Goal: Transaction & Acquisition: Purchase product/service

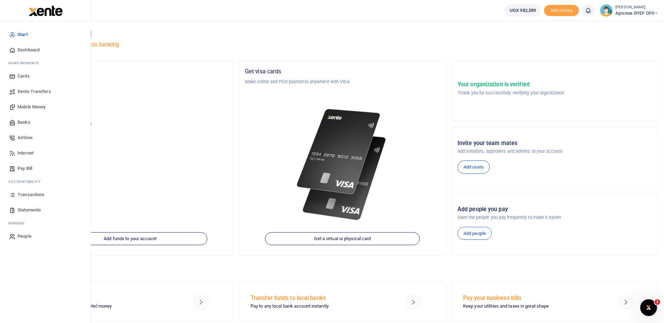
click at [23, 195] on span "Transactions" at bounding box center [31, 194] width 27 height 7
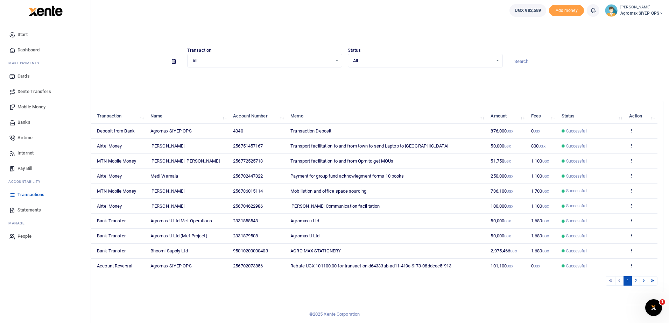
click at [26, 123] on span "Banks" at bounding box center [24, 122] width 13 height 7
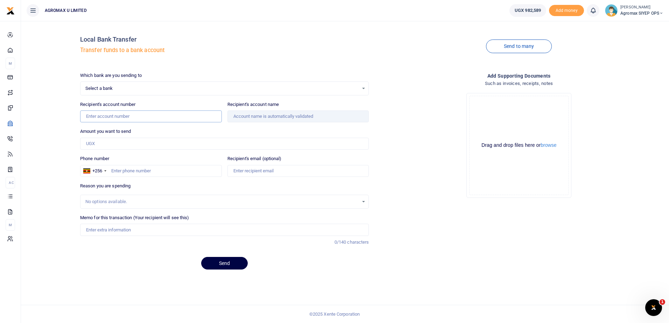
click at [166, 115] on input "Recipient's account number" at bounding box center [151, 117] width 142 height 12
type input "95010200000403"
click at [179, 148] on input "Amount you want to send" at bounding box center [224, 144] width 289 height 12
click at [447, 171] on div "Drop your files here Drag and drop files here or browse Powered by Uppy" at bounding box center [519, 146] width 289 height 116
click at [213, 115] on input "95010200000403" at bounding box center [151, 117] width 142 height 12
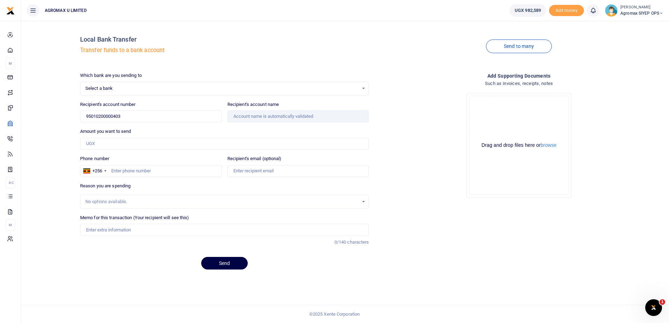
click at [363, 89] on div "Select a bank Select an option..." at bounding box center [225, 89] width 288 height 8
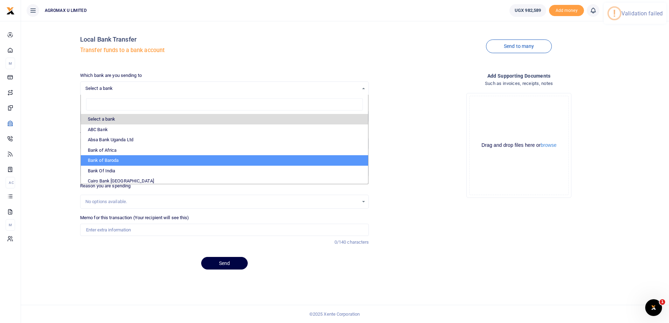
click at [119, 159] on li "Bank of Baroda" at bounding box center [225, 160] width 288 height 11
select select "[PERSON_NAME]"
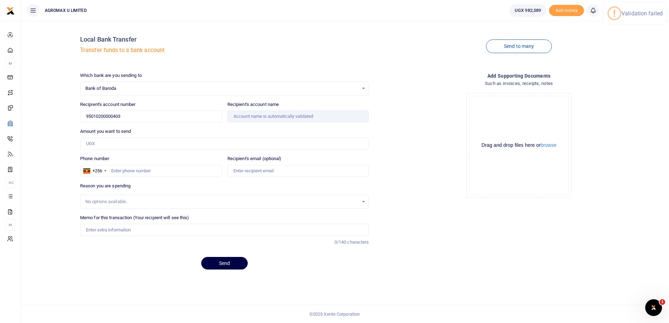
click at [402, 118] on div "Drop your files here Drag and drop files here or browse Powered by Uppy" at bounding box center [519, 146] width 289 height 116
click at [147, 120] on input "95010200000403" at bounding box center [151, 117] width 142 height 12
type input "9"
type input "95010200000403"
click at [358, 139] on input "Amount you want to send" at bounding box center [224, 144] width 289 height 12
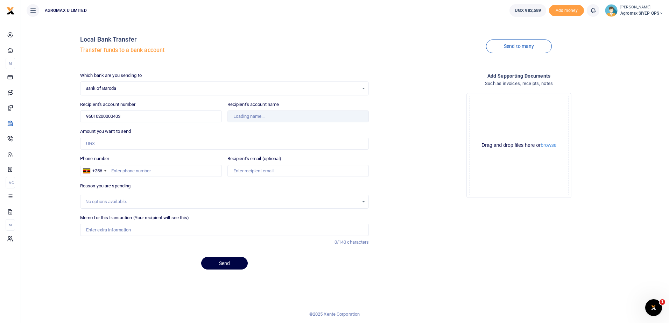
click at [422, 171] on div "Drop your files here Drag and drop files here or browse Powered by Uppy" at bounding box center [519, 146] width 289 height 116
click at [110, 145] on input "Amount you want to send" at bounding box center [224, 144] width 289 height 12
type input "610,000"
click at [173, 173] on input "Phone number" at bounding box center [151, 171] width 142 height 12
type input "773372280"
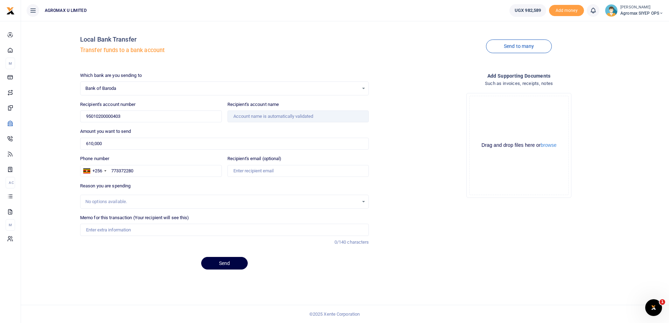
click at [147, 201] on div "No options available." at bounding box center [222, 201] width 274 height 7
click at [132, 201] on div "No options available." at bounding box center [222, 201] width 274 height 7
click at [145, 205] on div "No options available." at bounding box center [222, 201] width 274 height 7
click at [145, 203] on div "No options available." at bounding box center [222, 201] width 274 height 7
click at [140, 227] on input "Memo for this transaction (Your recipient will see this)" at bounding box center [224, 230] width 289 height 12
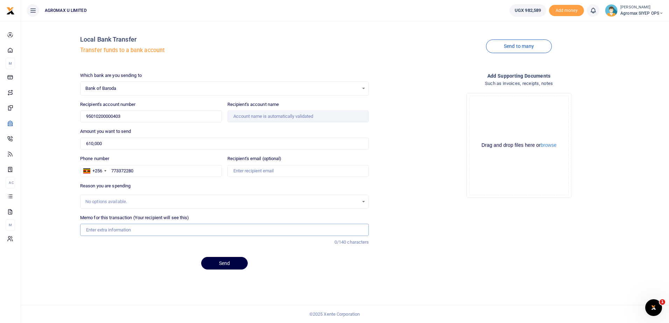
type input "s"
type input "Stationery"
click at [156, 285] on div "Local Bank Transfer Transfer funds to a bank account Send to many Which bank ar…" at bounding box center [345, 172] width 648 height 302
click at [474, 252] on div "Add supporting Documents Such as invoices, receipts, notes Drop your files here…" at bounding box center [519, 174] width 295 height 204
click at [266, 115] on input "Recipient's account name" at bounding box center [299, 117] width 142 height 12
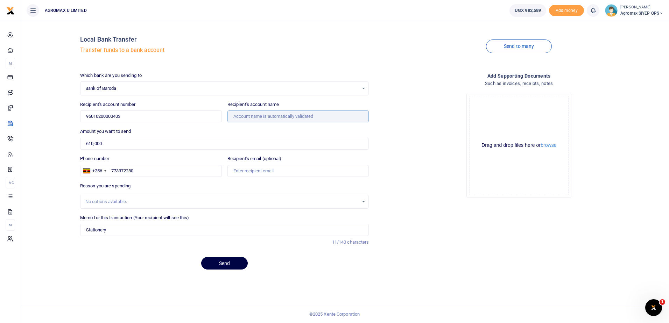
click at [266, 115] on input "Recipient's account name" at bounding box center [299, 117] width 142 height 12
click at [194, 118] on input "95010200000403" at bounding box center [151, 117] width 142 height 12
type input "9"
click at [212, 153] on div "Which bank are you sending to Bank of Baroda Select an option... Select a bank …" at bounding box center [224, 174] width 295 height 204
click at [181, 112] on input "Recipient's account number" at bounding box center [151, 117] width 142 height 12
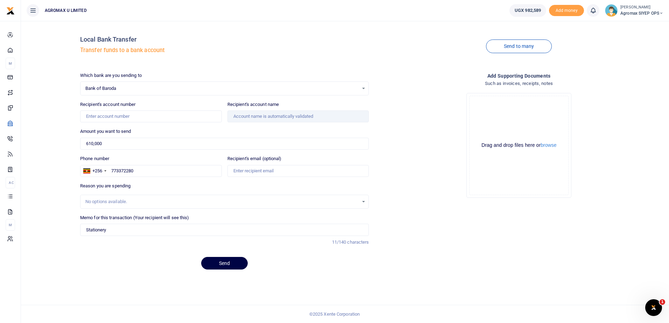
click at [268, 38] on h4 "Local Bank Transfer" at bounding box center [224, 40] width 289 height 8
click at [168, 113] on input "Recipient's account number" at bounding box center [151, 117] width 142 height 12
type input "95010200000403"
click at [470, 168] on div "Drag and drop files here or browse Powered by Uppy" at bounding box center [518, 145] width 99 height 99
click at [356, 114] on input "Recipient's account name" at bounding box center [299, 117] width 142 height 12
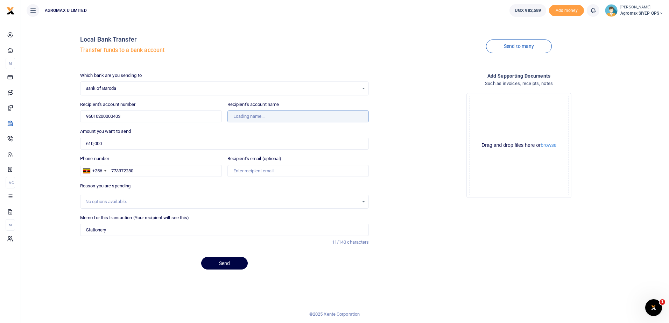
click at [356, 114] on input "Recipient's account name" at bounding box center [299, 117] width 142 height 12
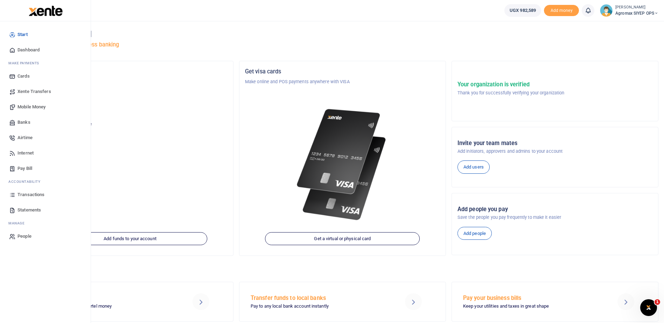
click at [30, 123] on span "Banks" at bounding box center [24, 122] width 13 height 7
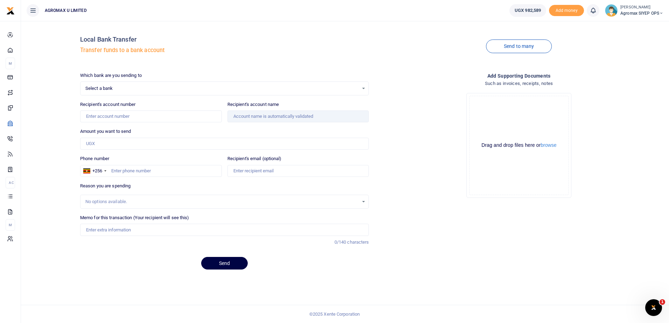
click at [360, 88] on div "Select a bank Select an option..." at bounding box center [225, 89] width 288 height 8
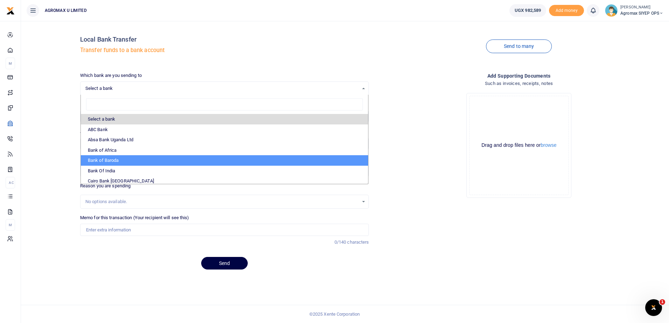
click at [151, 161] on li "Bank of Baroda" at bounding box center [225, 160] width 288 height 11
select select "[PERSON_NAME]"
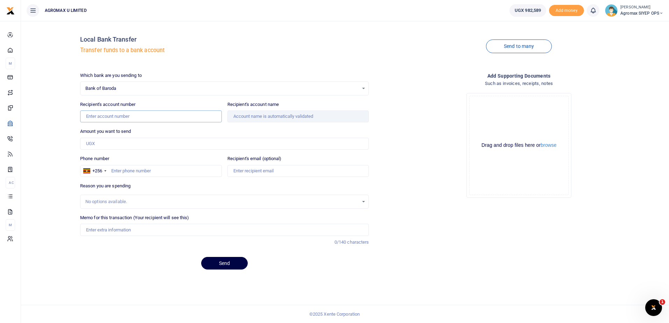
click at [166, 113] on input "Recipient's account number" at bounding box center [151, 117] width 142 height 12
type input "95010200000403"
type input "610,000"
type input "Stationery"
click at [176, 119] on input "95010200000403" at bounding box center [151, 117] width 142 height 12
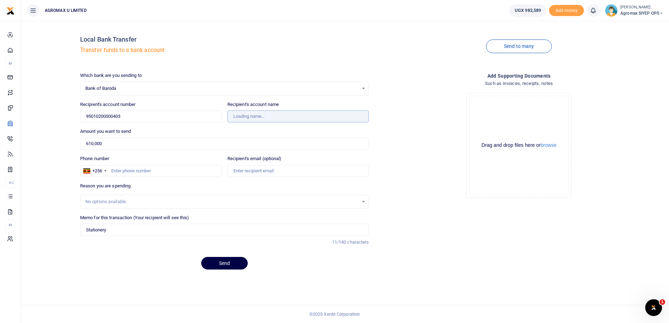
click at [299, 118] on input "Recipient's account name" at bounding box center [299, 117] width 142 height 12
click at [307, 115] on input "Recipient's account name" at bounding box center [299, 117] width 142 height 12
drag, startPoint x: 307, startPoint y: 115, endPoint x: 261, endPoint y: 131, distance: 47.7
click at [261, 131] on div "Amount you want to send 610,000 Amount is required." at bounding box center [224, 139] width 289 height 22
click at [328, 116] on input "Recipient's account name" at bounding box center [299, 117] width 142 height 12
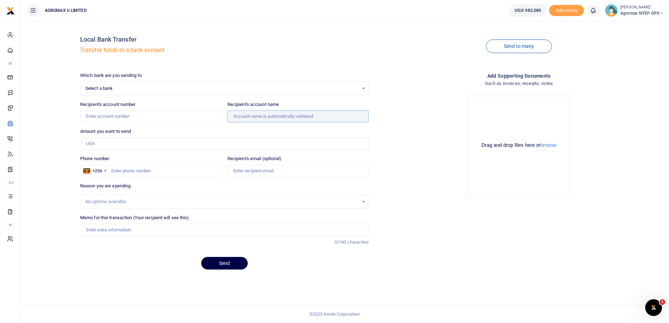
click at [291, 113] on input "Recipient's account name" at bounding box center [299, 117] width 142 height 12
click at [114, 117] on input "Recipient's account number" at bounding box center [151, 117] width 142 height 12
type input "95010200000403"
type input "610,000"
type input "Stationery"
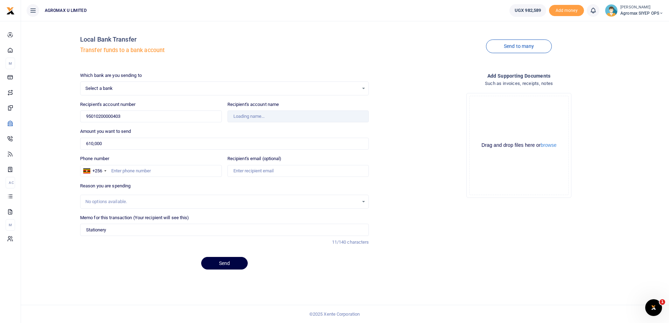
click at [365, 89] on div "Select a bank Select an option..." at bounding box center [225, 89] width 288 height 8
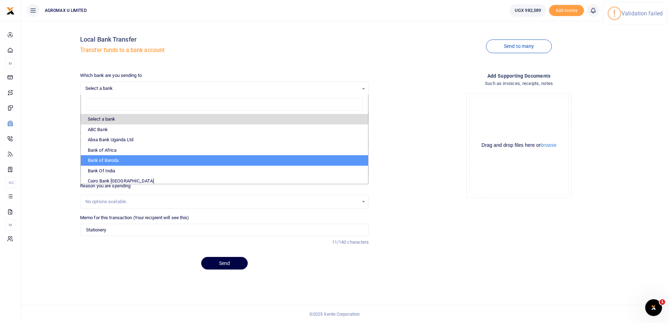
click at [107, 160] on li "Bank of Baroda" at bounding box center [225, 160] width 288 height 11
select select "BOB"
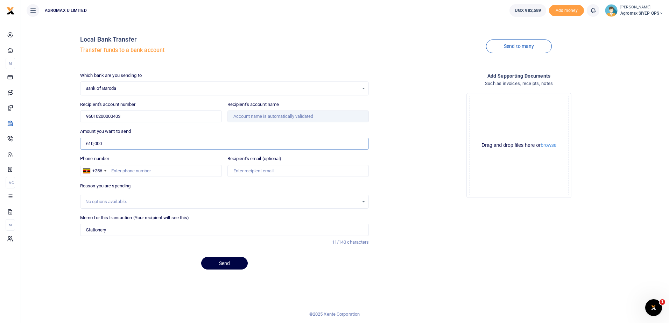
click at [161, 141] on input "610,000" at bounding box center [224, 144] width 289 height 12
click at [186, 173] on input "Phone number" at bounding box center [151, 171] width 142 height 12
type input "773372280"
click at [380, 154] on div "Drop your files here Drag and drop files here or browse Powered by Uppy" at bounding box center [519, 146] width 289 height 116
click at [338, 138] on input "610,000" at bounding box center [224, 144] width 289 height 12
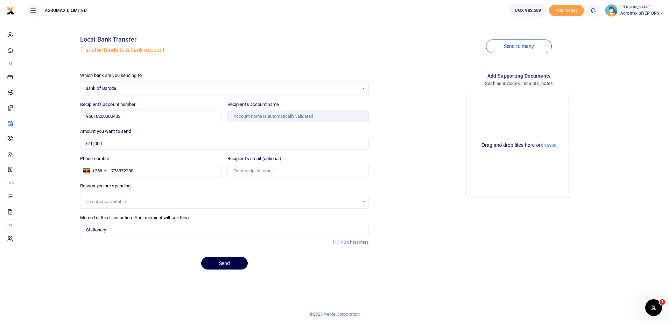
click at [440, 141] on div "Drop your files here Drag and drop files here or browse Powered by Uppy" at bounding box center [519, 146] width 289 height 116
click at [365, 89] on div "Bank of Baroda Select an option..." at bounding box center [225, 89] width 288 height 8
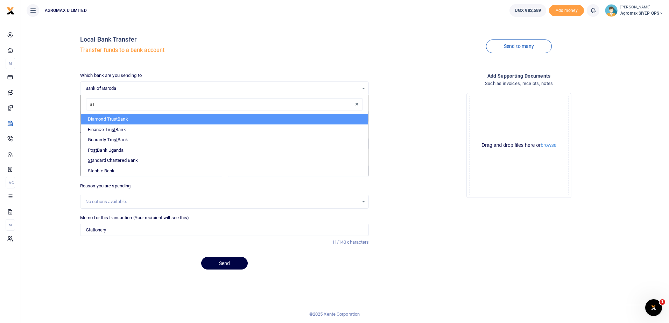
type input "STA"
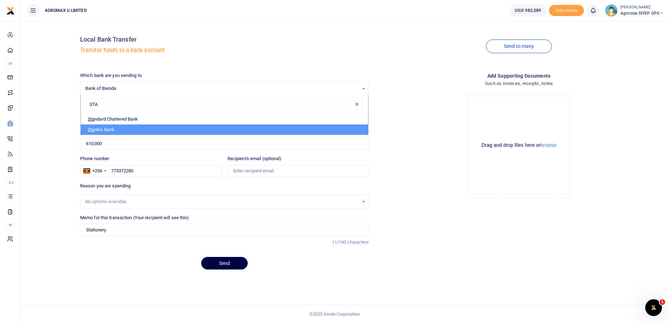
click at [125, 130] on li "Sta nbic Bank" at bounding box center [225, 130] width 288 height 11
select select "STANBIC"
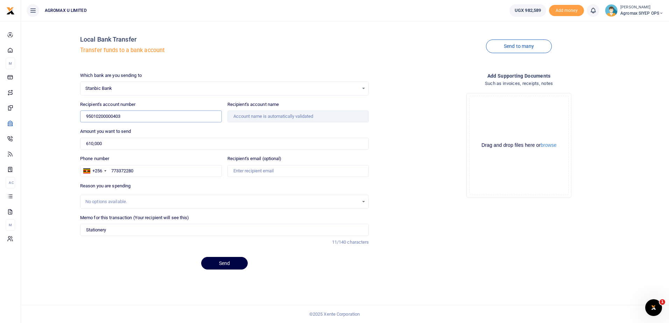
drag, startPoint x: 133, startPoint y: 117, endPoint x: 65, endPoint y: 125, distance: 68.5
click at [65, 125] on div "Local Bank Transfer Transfer funds to a bank account Send to many Which bank ar…" at bounding box center [345, 151] width 643 height 249
type input "9030013850215"
click at [225, 138] on input "610,000" at bounding box center [224, 144] width 289 height 12
type input "Agromax (U) Ltd"
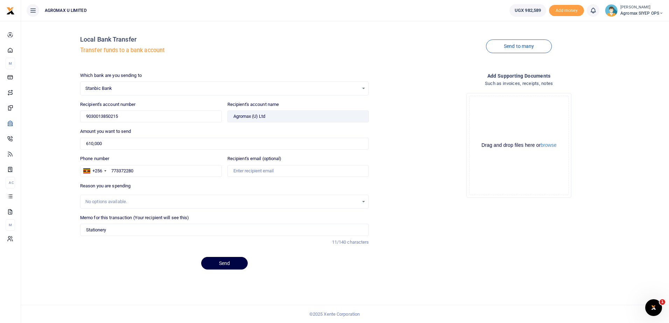
click at [376, 131] on div "Drop your files here Drag and drop files here or browse Powered by Uppy" at bounding box center [519, 146] width 289 height 116
click at [363, 89] on div "Stanbic Bank Select an option..." at bounding box center [225, 89] width 288 height 8
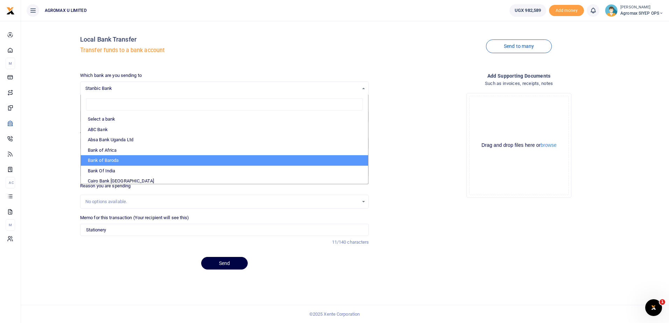
click at [121, 159] on li "Bank of Baroda" at bounding box center [225, 160] width 288 height 11
select select "[PERSON_NAME]"
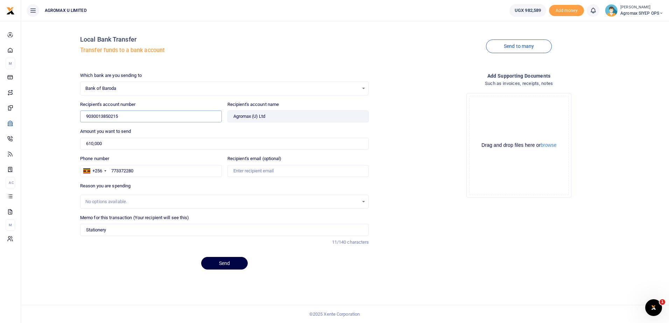
click at [145, 114] on input "9030013850215" at bounding box center [151, 117] width 142 height 12
type input "9"
type input "95010200000403"
click at [331, 90] on span "Bank of Baroda" at bounding box center [222, 88] width 274 height 7
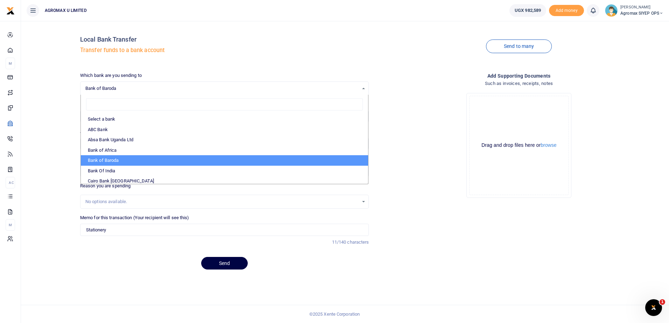
click at [121, 163] on li "Bank of Baroda" at bounding box center [225, 160] width 288 height 11
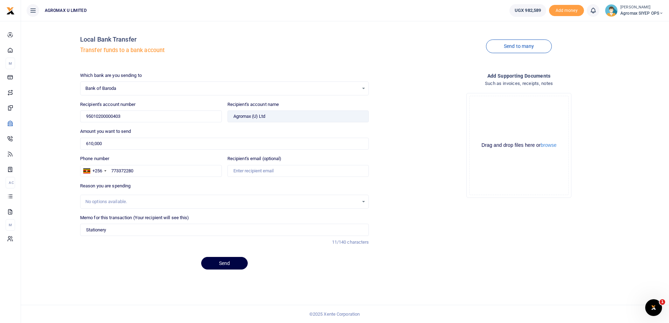
click at [402, 166] on div "Drop your files here Drag and drop files here or browse Powered by Uppy" at bounding box center [519, 146] width 289 height 116
click at [293, 121] on input "Found" at bounding box center [299, 117] width 142 height 12
click at [291, 120] on input "Found" at bounding box center [299, 117] width 142 height 12
click at [272, 117] on input "Found" at bounding box center [299, 117] width 142 height 12
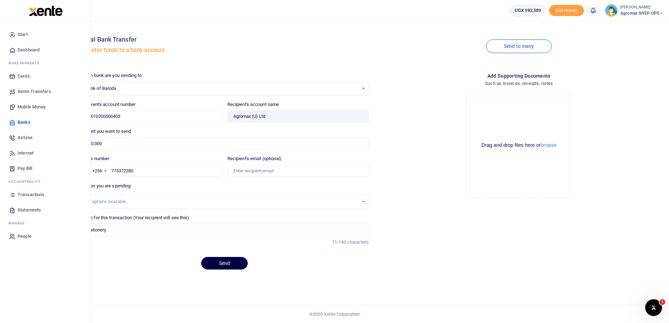
click at [34, 107] on span "Mobile Money" at bounding box center [32, 107] width 28 height 7
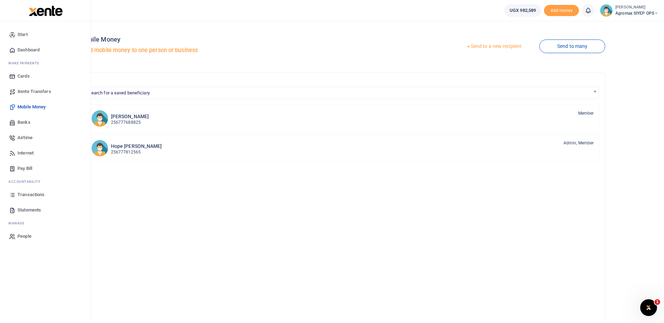
click at [25, 122] on span "Banks" at bounding box center [24, 122] width 13 height 7
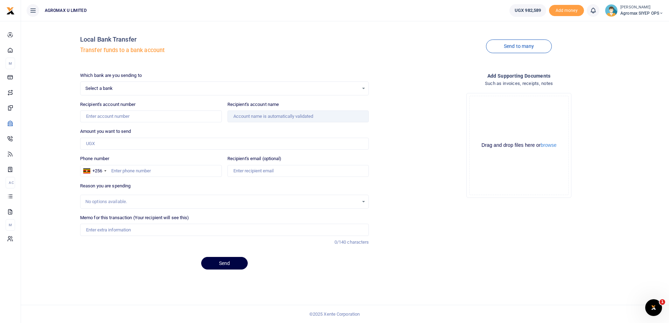
click at [364, 89] on div "Select a bank Select an option..." at bounding box center [225, 89] width 288 height 8
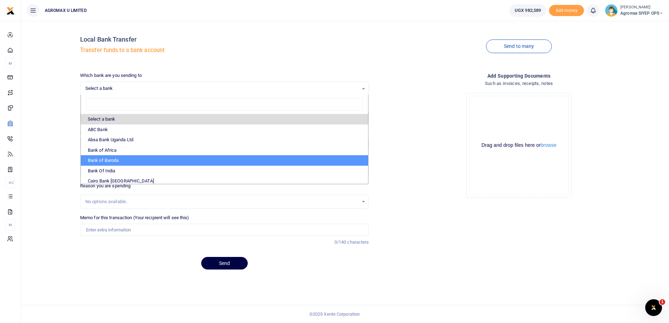
click at [124, 161] on li "Bank of Baroda" at bounding box center [225, 160] width 288 height 11
select select "[PERSON_NAME]"
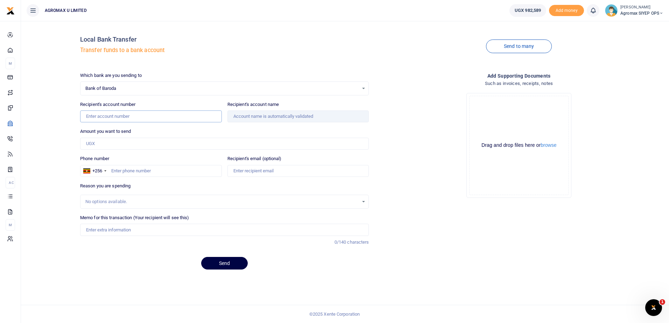
click at [119, 119] on input "Recipient's account number" at bounding box center [151, 117] width 142 height 12
click at [126, 118] on input "Recipient's account number" at bounding box center [151, 117] width 142 height 12
type input "95010200000403"
click at [168, 144] on input "Amount you want to send" at bounding box center [224, 144] width 289 height 12
click at [240, 130] on div "Amount you want to send Amount is required." at bounding box center [224, 139] width 289 height 22
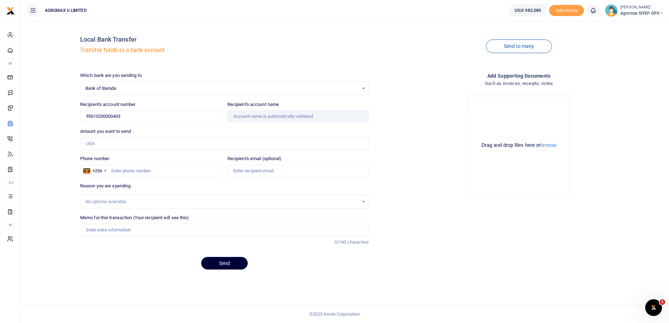
click at [231, 267] on button "Send" at bounding box center [224, 263] width 47 height 13
click at [228, 263] on button "Send" at bounding box center [224, 263] width 47 height 13
click at [151, 147] on input "Amount you want to send" at bounding box center [224, 144] width 289 height 12
type input "610,000"
click at [316, 222] on div "Memo for this transaction (Your recipient will see this) Reason is required. 0/…" at bounding box center [224, 226] width 289 height 22
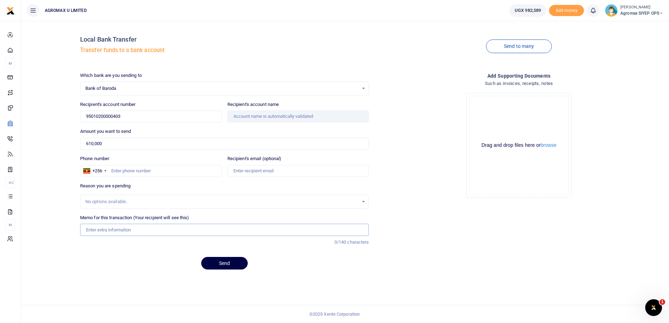
click at [143, 229] on input "Memo for this transaction (Your recipient will see this)" at bounding box center [224, 230] width 289 height 12
type input "Stationery"
click at [177, 169] on input "Phone number" at bounding box center [151, 171] width 142 height 12
type input "773372280"
click at [231, 263] on button "Send" at bounding box center [224, 263] width 47 height 13
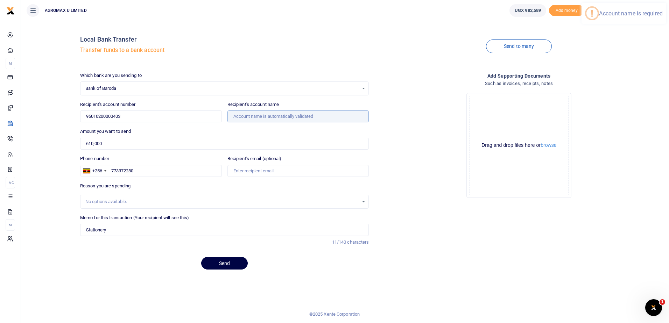
click at [300, 113] on input "Recipient's account name" at bounding box center [299, 117] width 142 height 12
click at [352, 115] on input "Recipient's account name" at bounding box center [299, 117] width 142 height 12
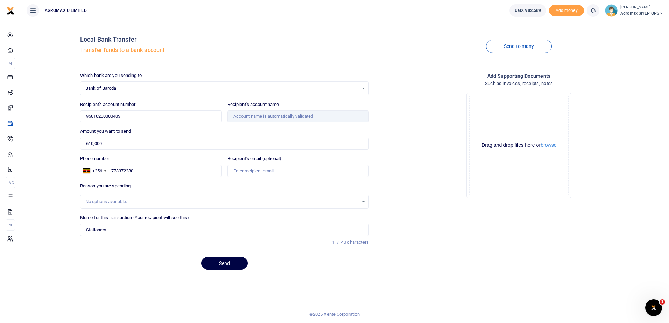
click at [362, 90] on div "Bank of Baroda Select an option..." at bounding box center [225, 89] width 288 height 8
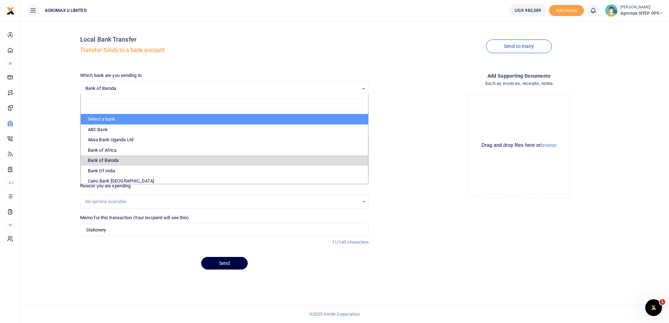
click at [139, 123] on li "Select a bank" at bounding box center [225, 119] width 288 height 11
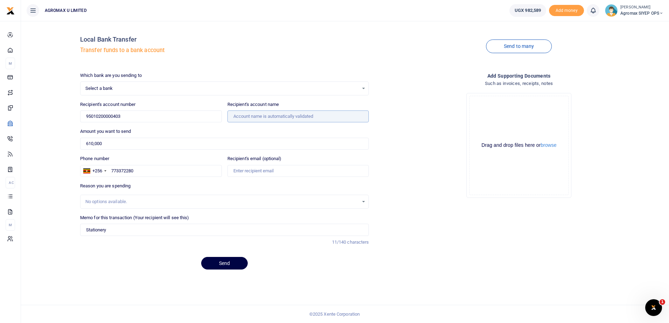
click at [268, 118] on input "Recipient's account name" at bounding box center [299, 117] width 142 height 12
click at [225, 266] on button "Send" at bounding box center [224, 263] width 47 height 13
click at [356, 116] on input "Recipient's account name" at bounding box center [299, 117] width 142 height 12
click at [364, 86] on div "Select a bank Select an option..." at bounding box center [225, 89] width 288 height 8
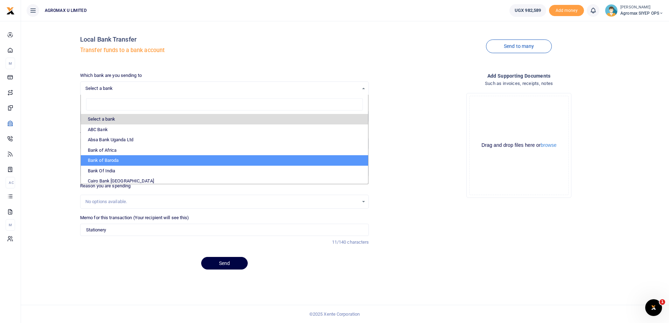
click at [135, 163] on li "Bank of Baroda" at bounding box center [225, 160] width 288 height 11
select select "BOB"
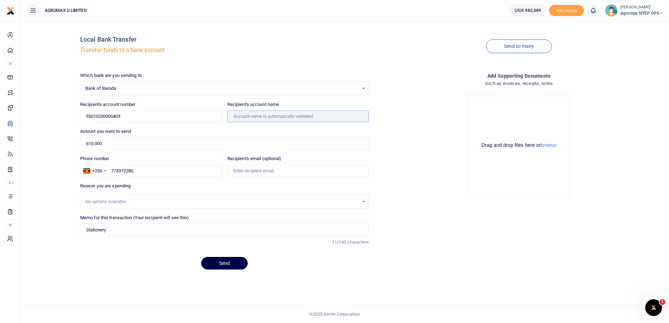
click at [289, 118] on input "Recipient's account name" at bounding box center [299, 117] width 142 height 12
click at [354, 115] on input "Recipient's account name" at bounding box center [299, 117] width 142 height 12
click at [224, 265] on button "Send" at bounding box center [224, 263] width 47 height 13
click at [408, 221] on div "Add supporting Documents Such as invoices, receipts, notes Drop your files here…" at bounding box center [519, 174] width 295 height 204
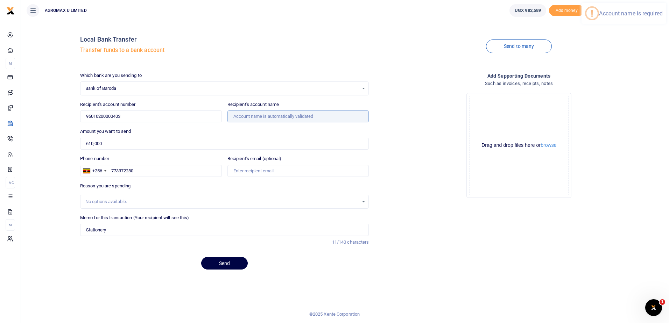
click at [253, 113] on input "Recipient's account name" at bounding box center [299, 117] width 142 height 12
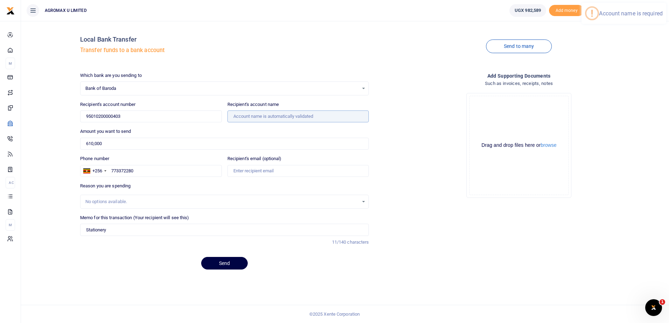
click at [253, 113] on input "Recipient's account name" at bounding box center [299, 117] width 142 height 12
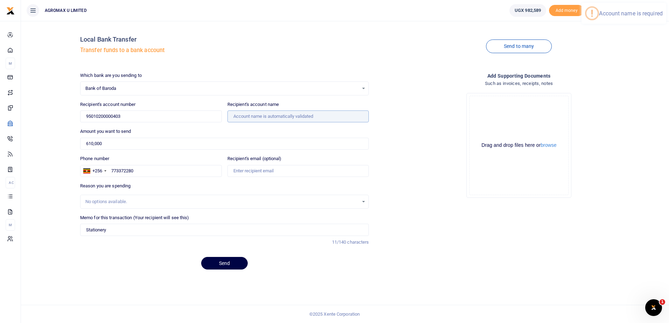
drag, startPoint x: 253, startPoint y: 114, endPoint x: 259, endPoint y: 121, distance: 9.0
click at [253, 115] on input "Recipient's account name" at bounding box center [299, 117] width 142 height 12
click at [259, 121] on input "Recipient's account name" at bounding box center [299, 117] width 142 height 12
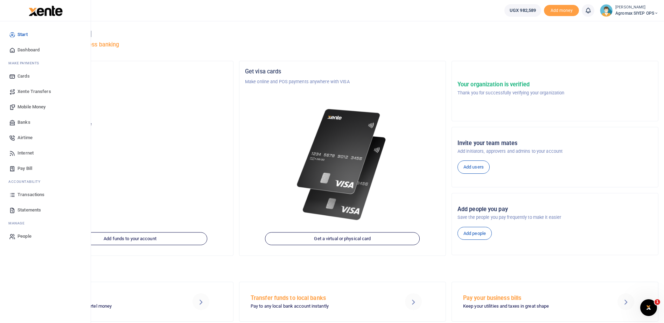
click at [22, 122] on span "Banks" at bounding box center [24, 122] width 13 height 7
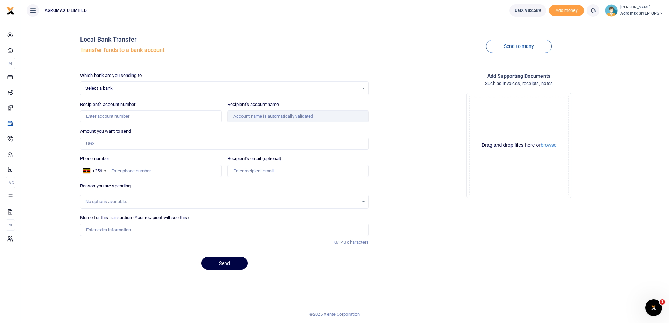
click at [362, 90] on div "Select a bank Select an option..." at bounding box center [225, 89] width 288 height 8
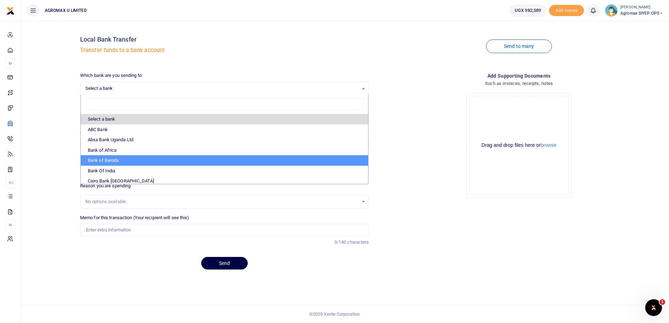
click at [124, 159] on li "Bank of Baroda" at bounding box center [225, 160] width 288 height 11
select select "BOB"
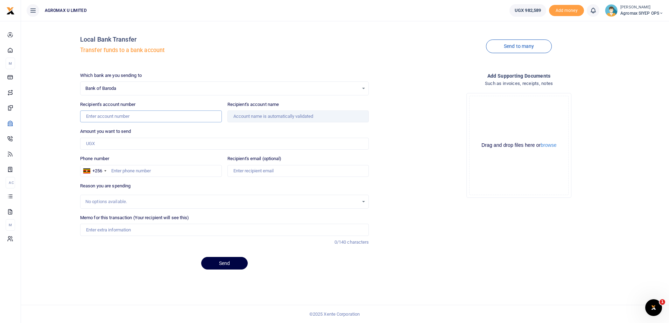
click at [140, 113] on input "Recipient's account number" at bounding box center [151, 117] width 142 height 12
type input "95010200000403"
type input "610,000"
type input "Stationery"
click at [190, 160] on div "Phone number +256 Uganda +256" at bounding box center [151, 166] width 142 height 22
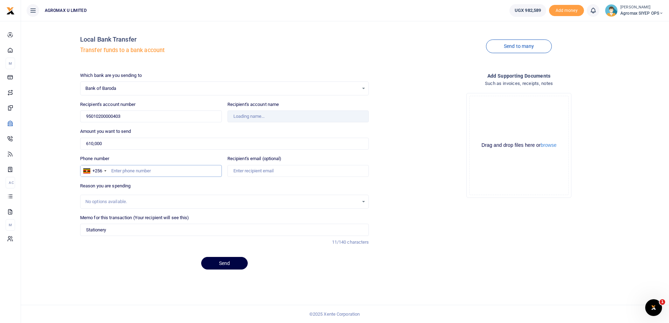
click at [153, 171] on input "Phone number" at bounding box center [151, 171] width 142 height 12
type input "773372280"
click at [166, 190] on div "Reason you are spending No options available." at bounding box center [224, 196] width 289 height 26
click at [301, 203] on div "No options available." at bounding box center [222, 201] width 274 height 7
click at [320, 176] on input "Recipient's email (optional)" at bounding box center [299, 171] width 142 height 12
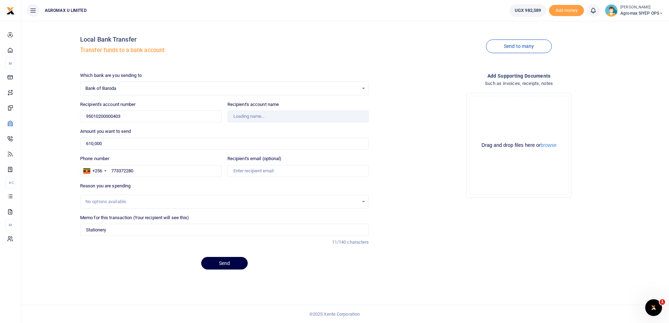
click at [424, 219] on div "Add supporting Documents Such as invoices, receipts, notes Drop your files here…" at bounding box center [519, 174] width 295 height 204
click at [227, 265] on button "Send" at bounding box center [224, 263] width 47 height 13
click at [301, 115] on input "Recipient's account name" at bounding box center [299, 117] width 142 height 12
click at [273, 121] on input "Recipient's account name" at bounding box center [299, 117] width 142 height 12
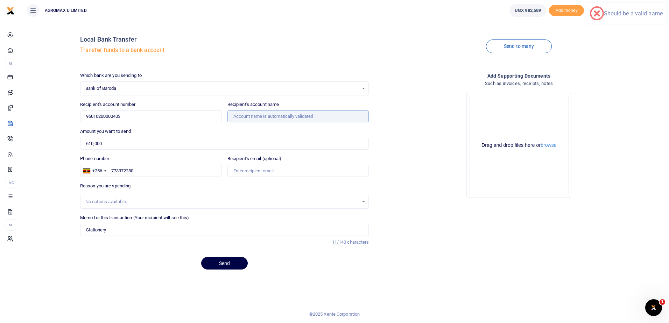
click at [301, 115] on input "Recipient's account name" at bounding box center [299, 117] width 142 height 12
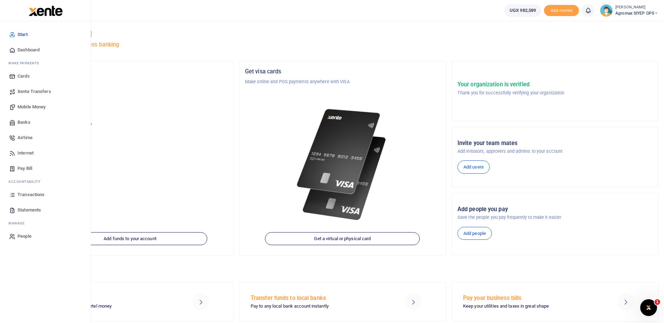
click at [22, 123] on span "Banks" at bounding box center [24, 122] width 13 height 7
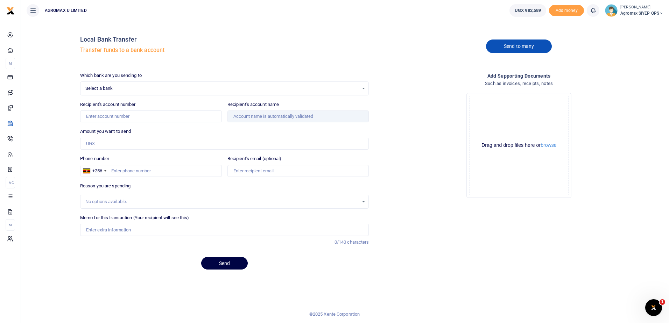
click at [519, 45] on link "Send to many" at bounding box center [519, 47] width 66 height 14
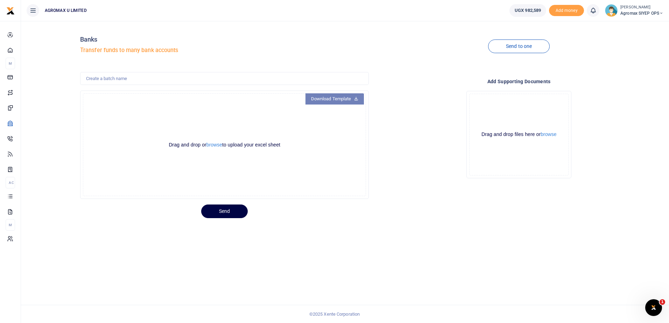
click at [350, 99] on link "Download Template" at bounding box center [335, 98] width 59 height 11
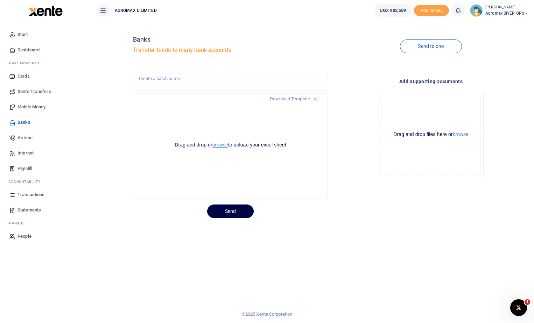
click at [213, 145] on button "browse" at bounding box center [220, 144] width 16 height 5
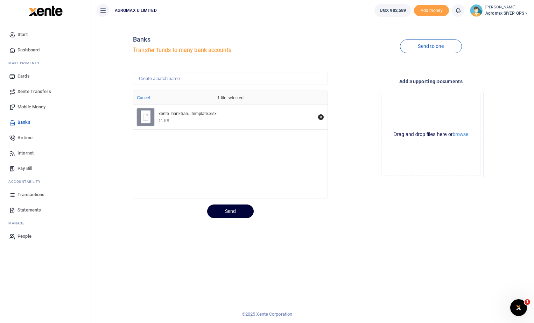
click at [234, 212] on button "Send" at bounding box center [230, 212] width 47 height 14
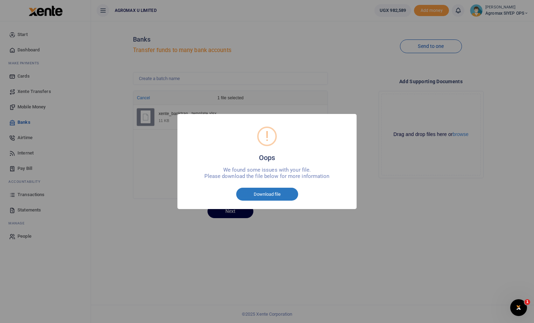
click at [271, 194] on button "Download file" at bounding box center [267, 194] width 62 height 13
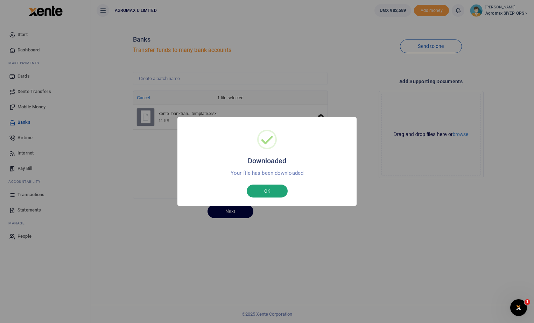
click at [267, 186] on button "OK" at bounding box center [267, 191] width 41 height 13
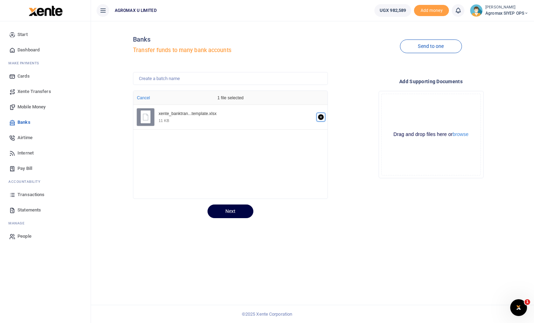
click at [319, 119] on icon "Remove file" at bounding box center [321, 117] width 6 height 6
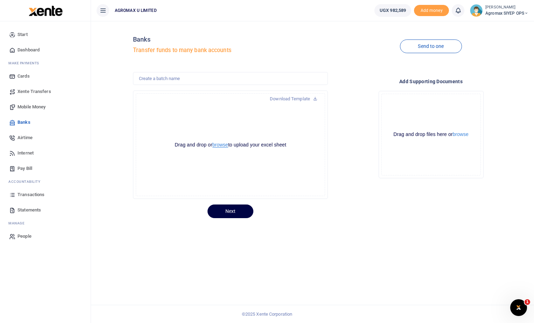
click at [219, 145] on button "browse" at bounding box center [220, 144] width 16 height 5
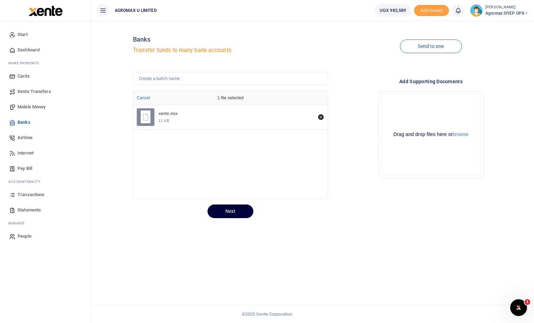
click at [233, 215] on button "Next" at bounding box center [231, 212] width 46 height 14
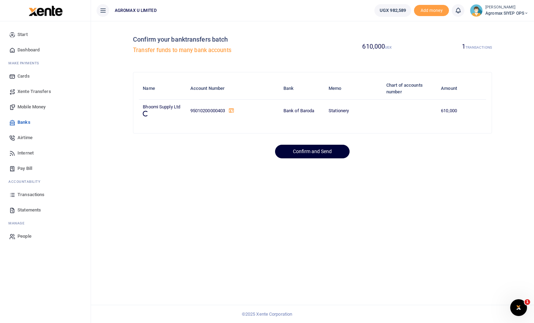
click at [324, 154] on button "Confirm and Send" at bounding box center [312, 152] width 75 height 14
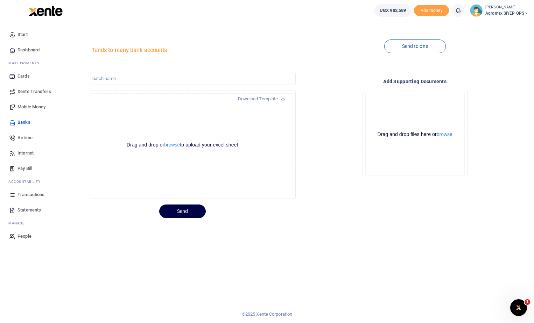
click at [28, 195] on span "Transactions" at bounding box center [31, 194] width 27 height 7
